Goal: Information Seeking & Learning: Understand process/instructions

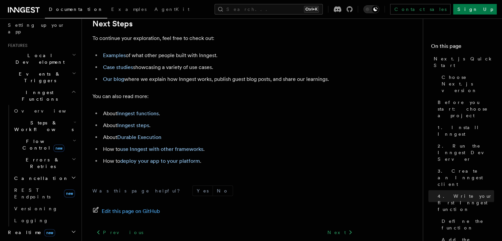
scroll to position [124, 0]
click at [74, 123] on icon "button" at bounding box center [75, 123] width 2 height 1
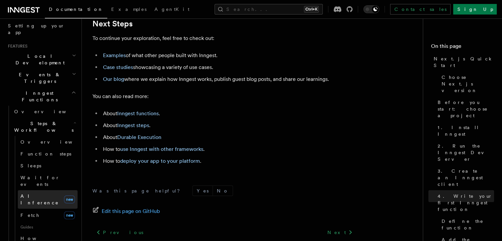
click at [33, 194] on span "AI Inference" at bounding box center [39, 200] width 38 height 12
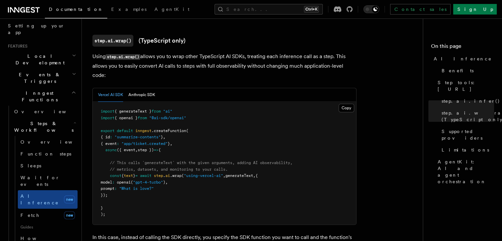
scroll to position [636, 0]
click at [147, 89] on button "Anthropic SDK" at bounding box center [141, 96] width 27 height 14
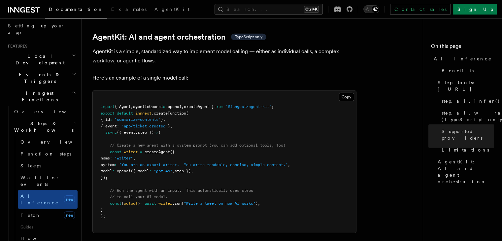
scroll to position [1949, 0]
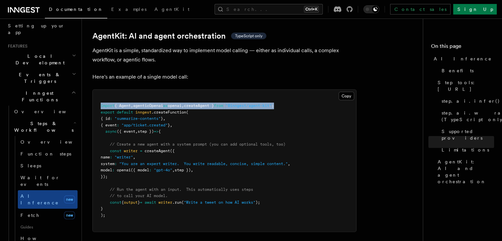
drag, startPoint x: 295, startPoint y: 77, endPoint x: 96, endPoint y: 78, distance: 198.2
click at [96, 90] on pre "import { Agent , agenticOpenai as openai , createAgent } from "@inngest/agent-k…" at bounding box center [225, 161] width 264 height 142
copy span "import { Agent , agenticOpenai as openai , createAgent } from "@inngest/agent-k…"
drag, startPoint x: 110, startPoint y: 124, endPoint x: 124, endPoint y: 148, distance: 27.9
click at [124, 148] on pre "import { Agent , agenticOpenai as openai , createAgent } from "@inngest/agent-k…" at bounding box center [225, 161] width 264 height 142
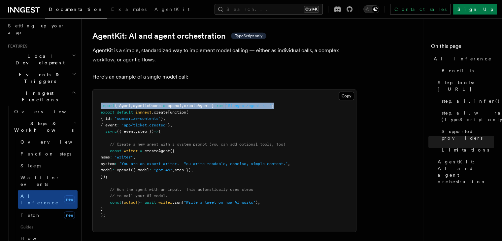
copy code "const writer = createAgent ({ name : "writer" , system : "You are an expert wri…"
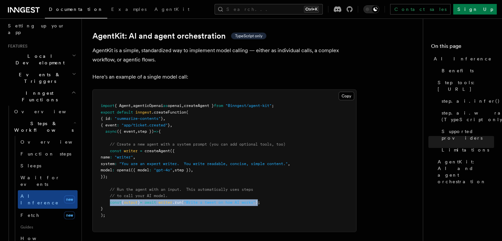
drag, startPoint x: 110, startPoint y: 174, endPoint x: 272, endPoint y: 172, distance: 162.2
click at [260, 200] on span "const { output } = await writer .run ( "Write a tweet on how AI works" );" at bounding box center [181, 202] width 160 height 5
copy span "const { output } = await writer .run ( "Write a tweet on how AI works" )"
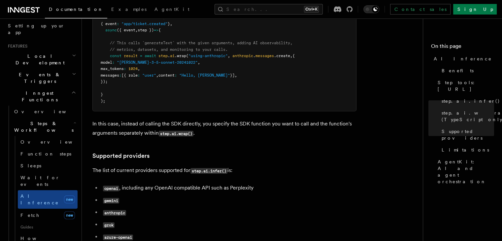
scroll to position [766, 0]
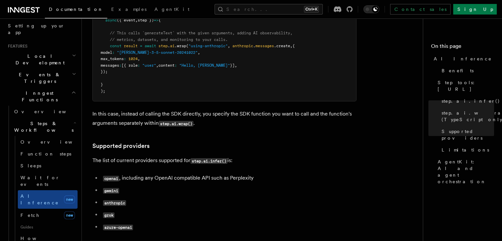
click at [110, 188] on code "gemini" at bounding box center [111, 191] width 16 height 6
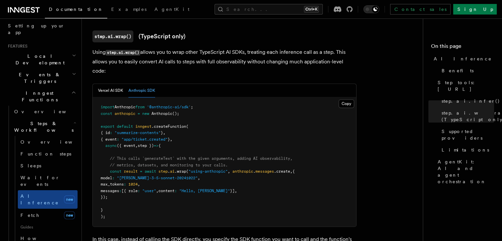
scroll to position [624, 0]
